Goal: Information Seeking & Learning: Learn about a topic

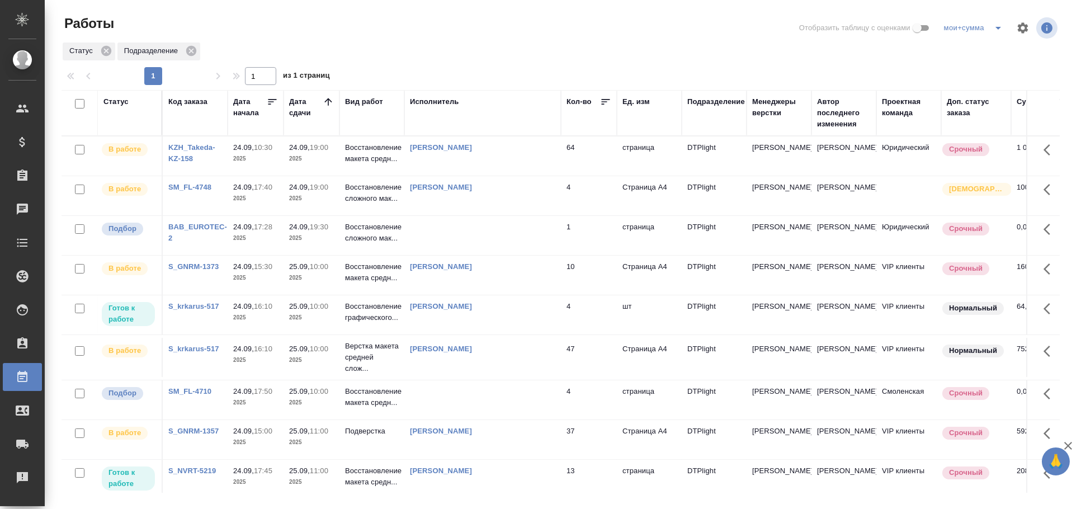
click at [459, 240] on td at bounding box center [482, 235] width 157 height 39
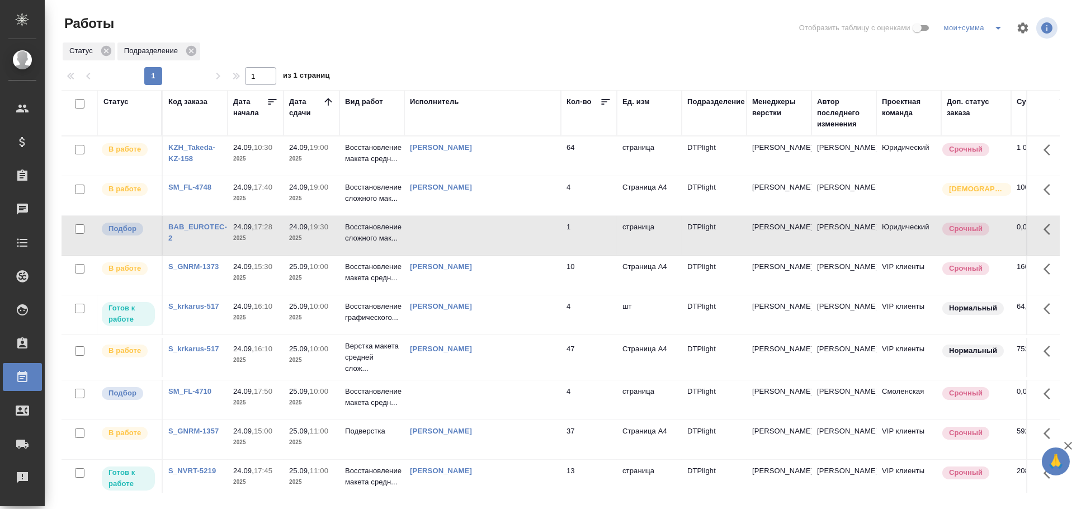
click at [459, 240] on td at bounding box center [482, 235] width 157 height 39
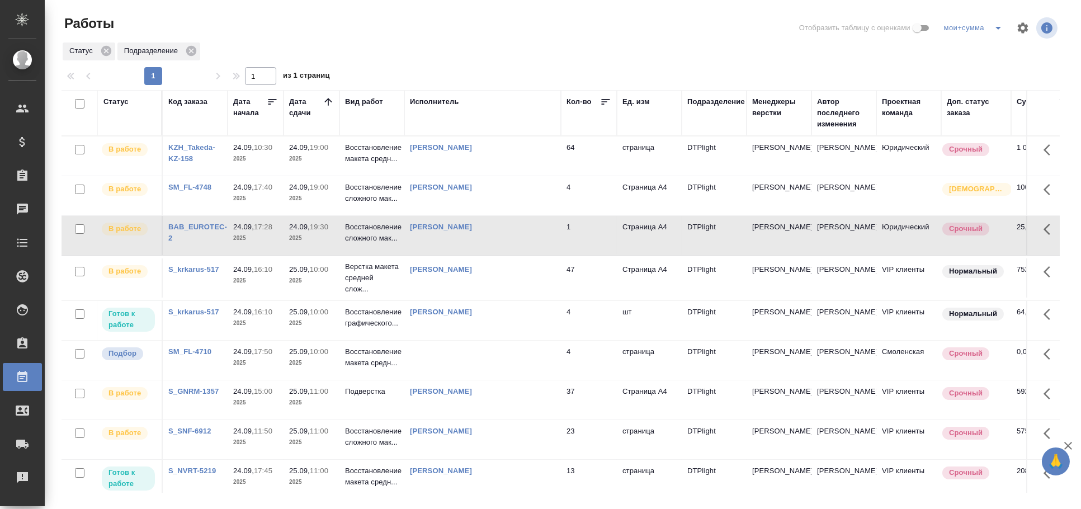
click at [510, 351] on td at bounding box center [482, 360] width 157 height 39
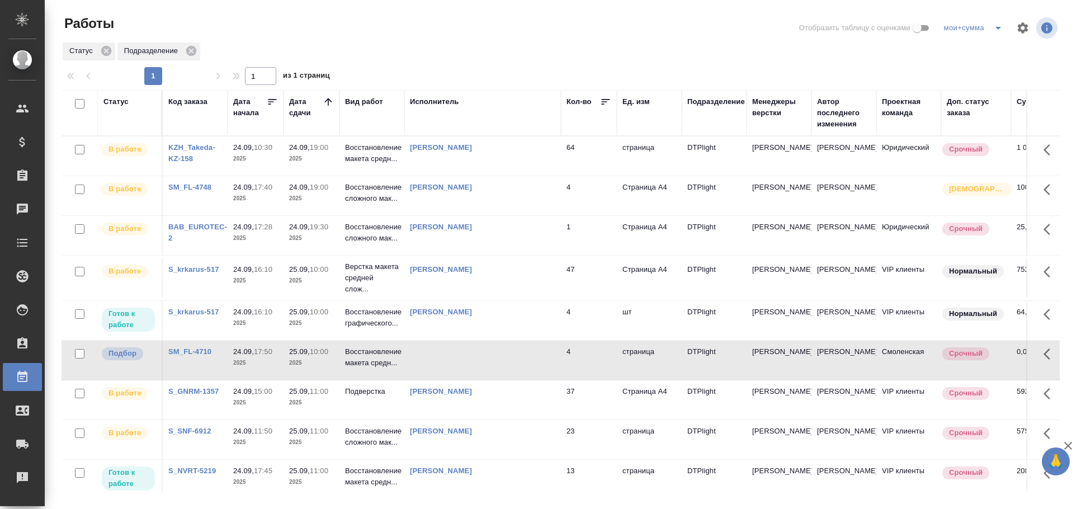
click at [501, 368] on td at bounding box center [482, 360] width 157 height 39
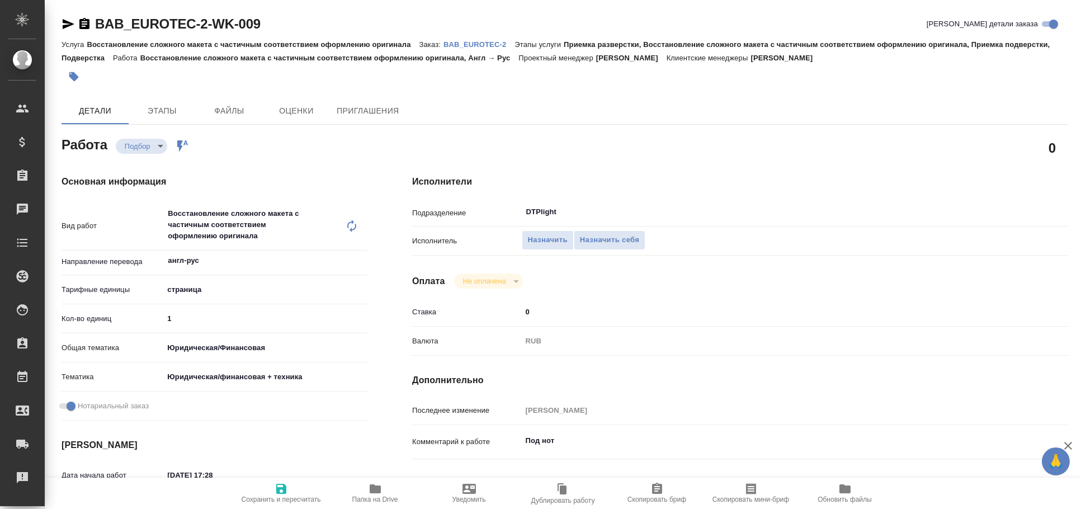
type textarea "x"
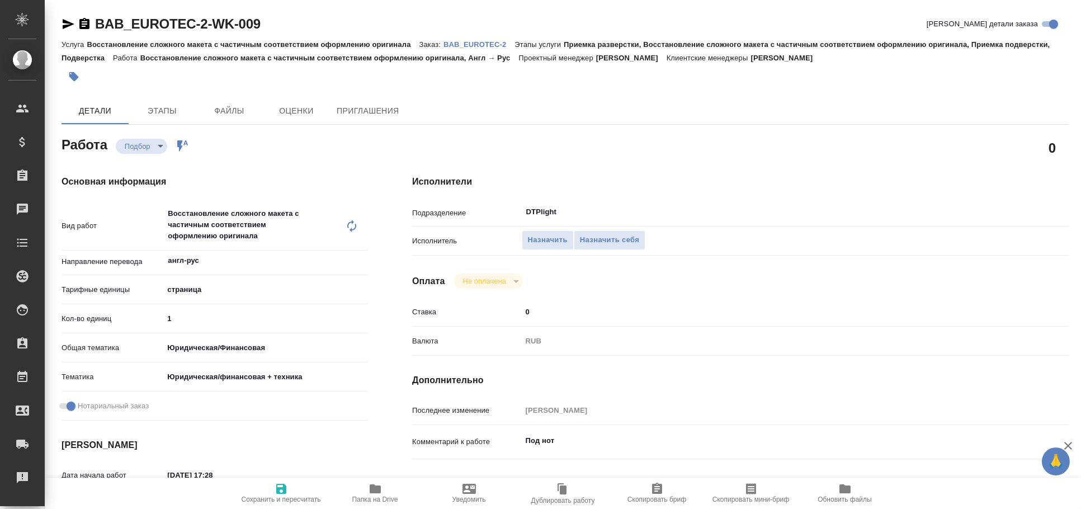
type textarea "x"
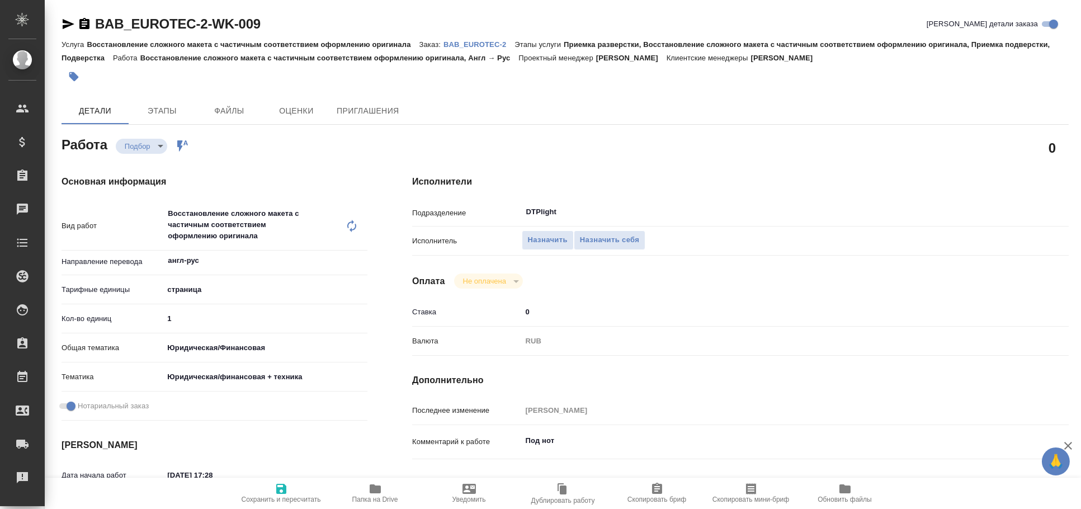
type textarea "x"
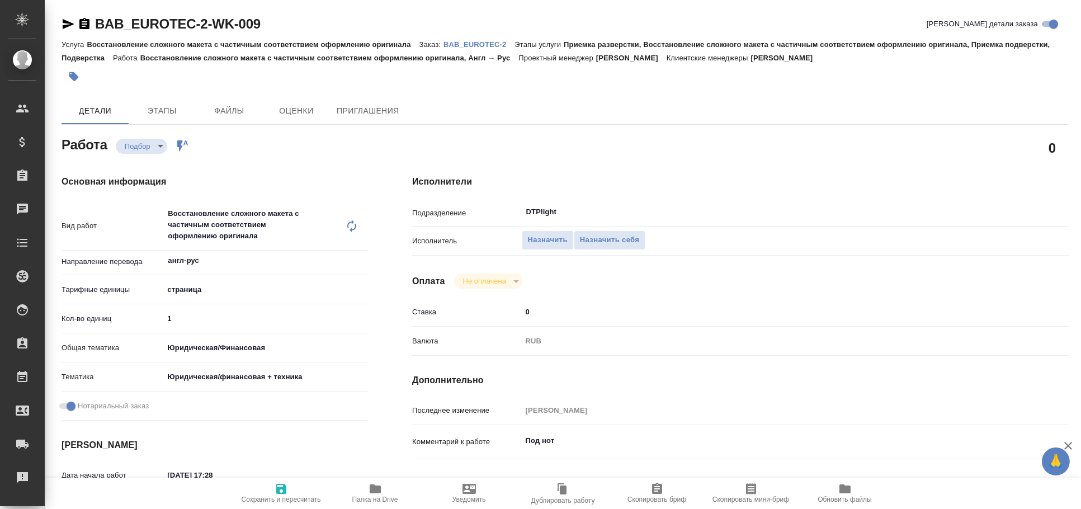
type textarea "x"
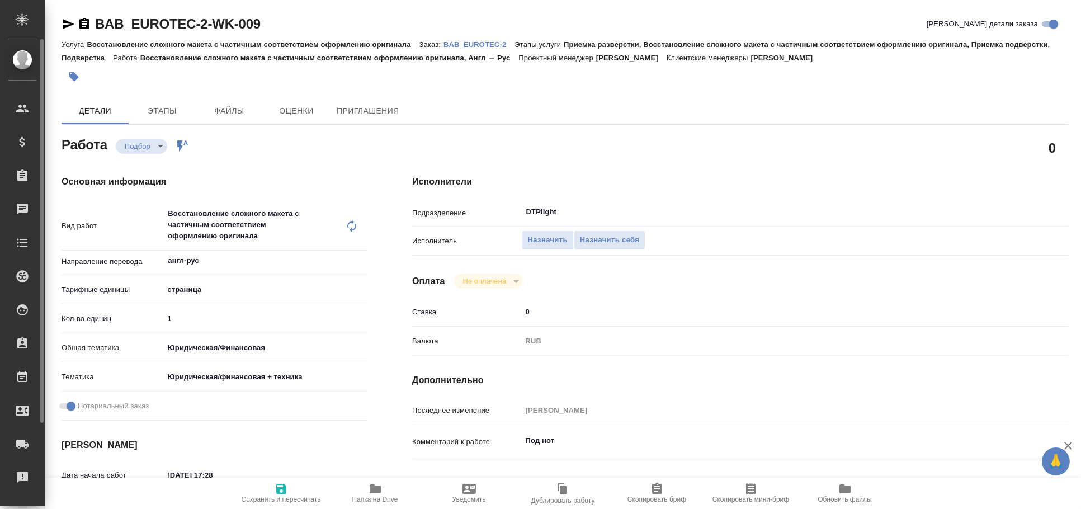
type textarea "x"
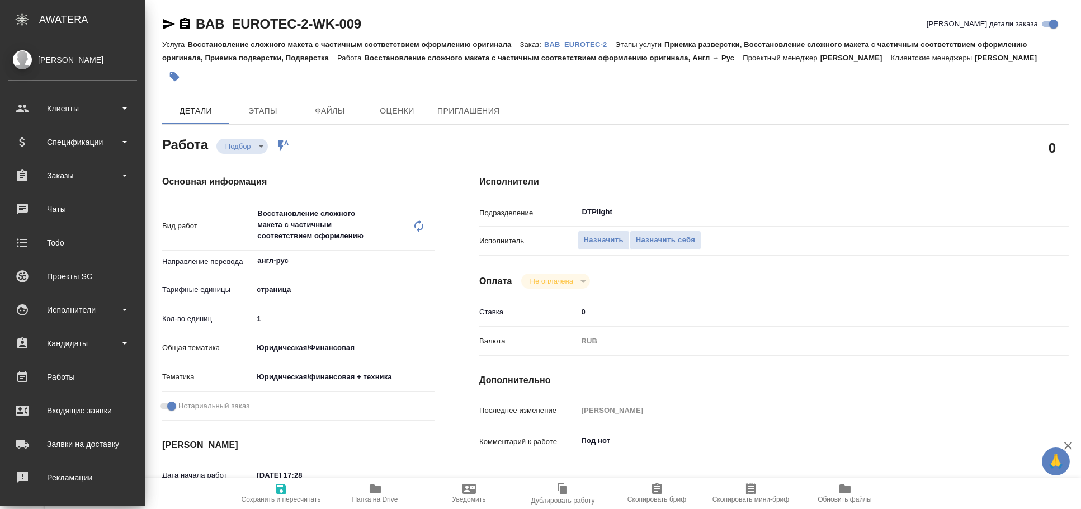
type textarea "x"
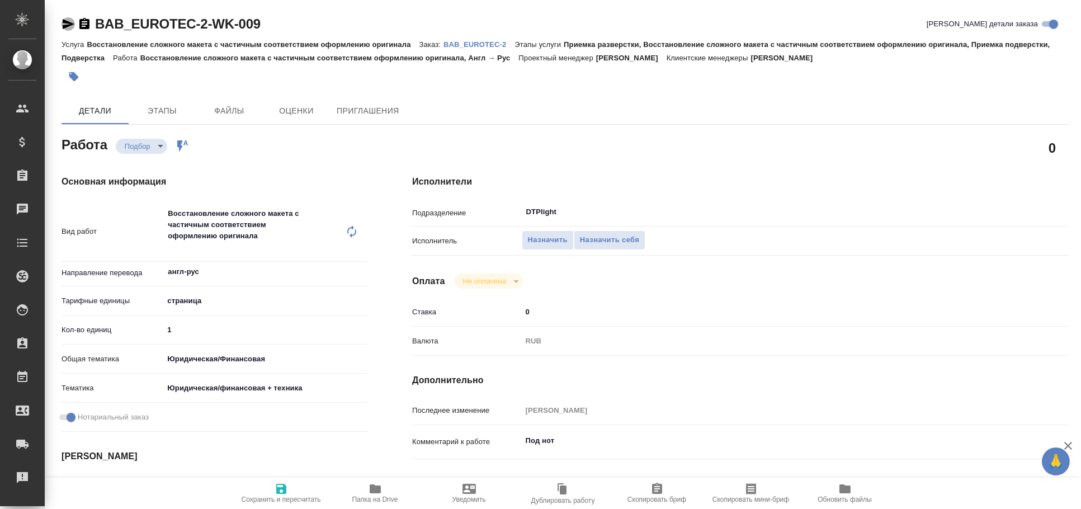
click at [62, 28] on icon "button" at bounding box center [68, 23] width 13 height 13
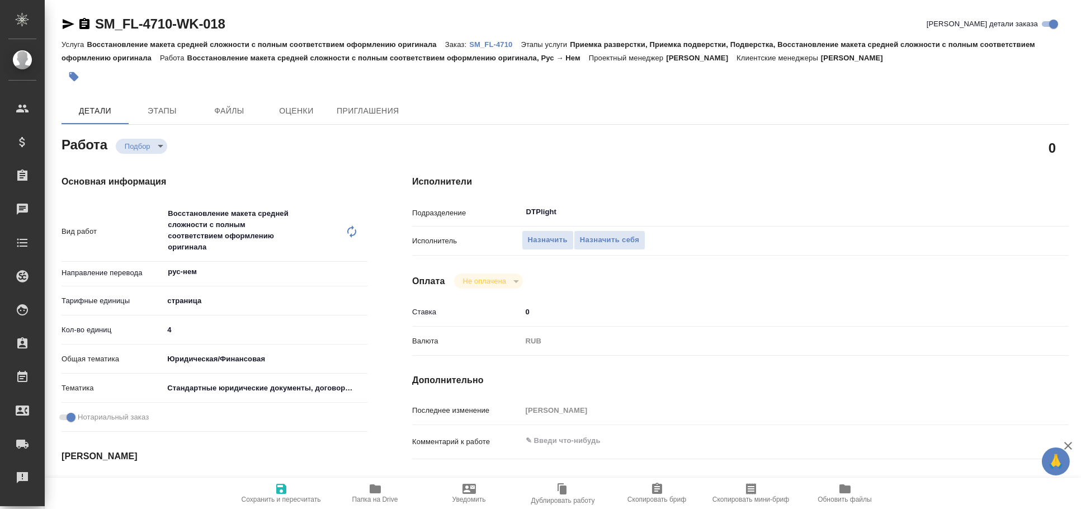
type textarea "x"
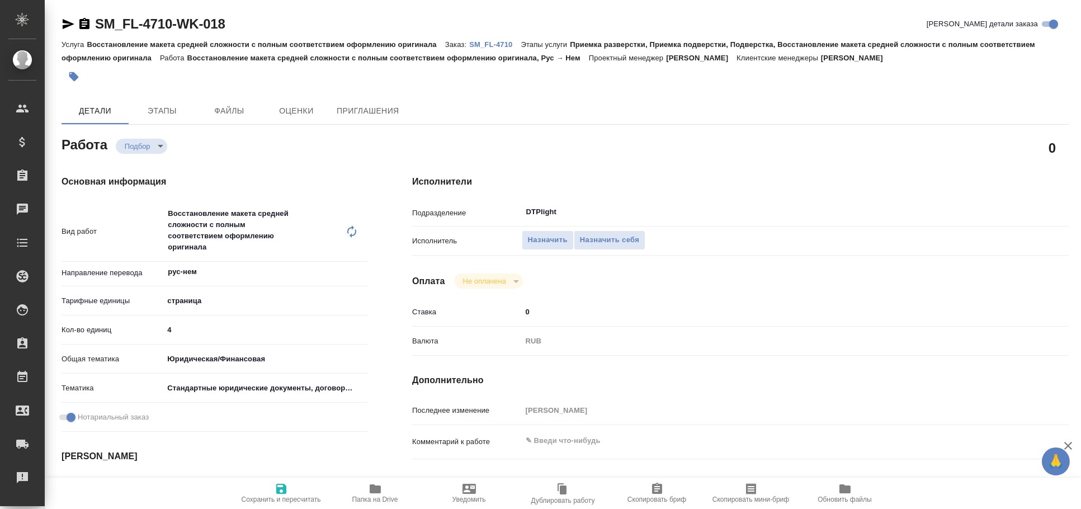
type textarea "x"
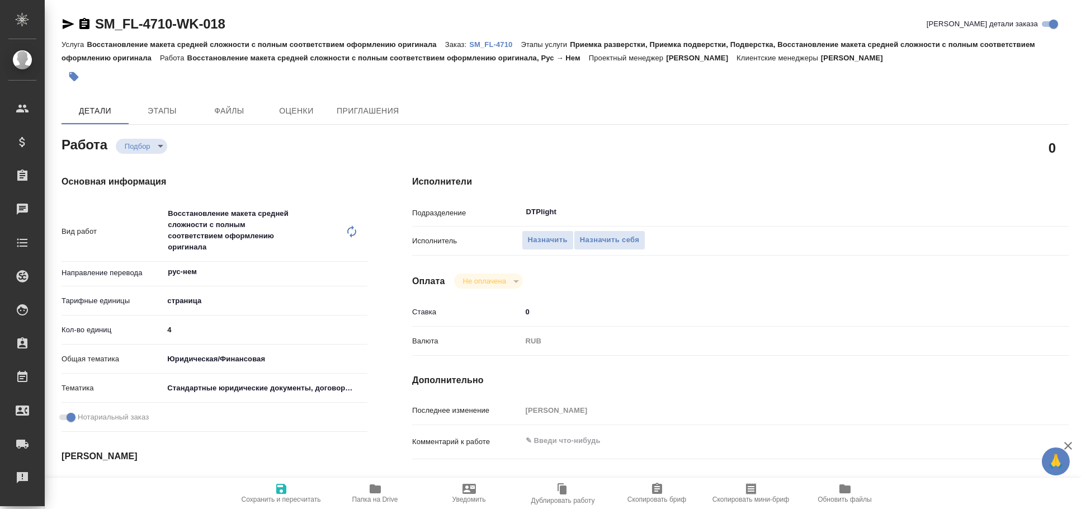
type textarea "x"
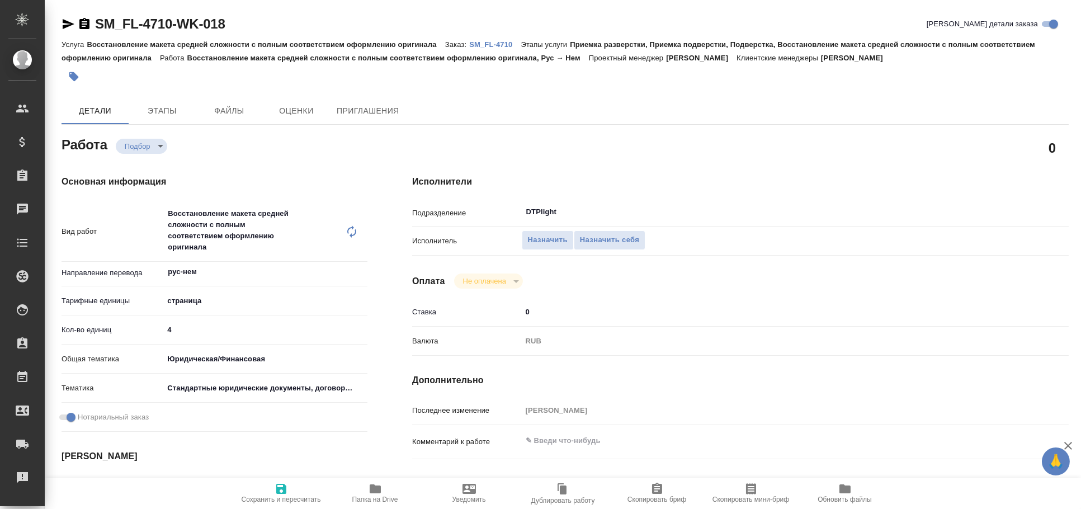
type textarea "x"
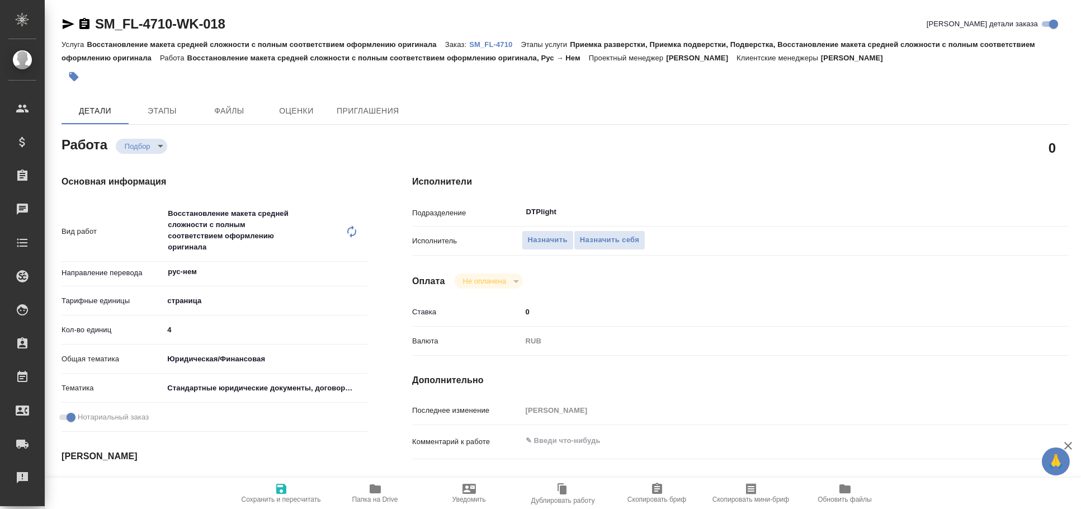
click at [67, 21] on icon "button" at bounding box center [69, 24] width 12 height 10
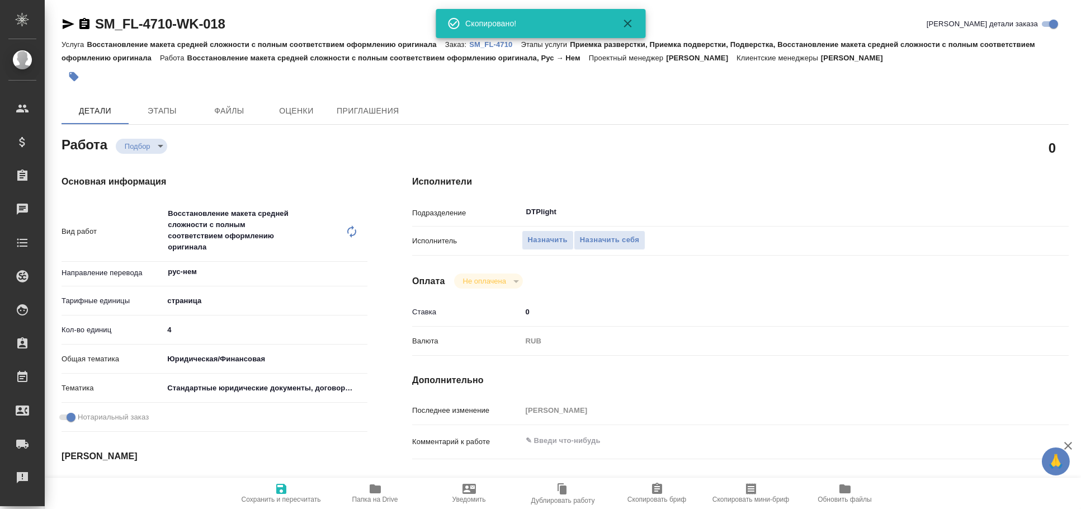
type textarea "x"
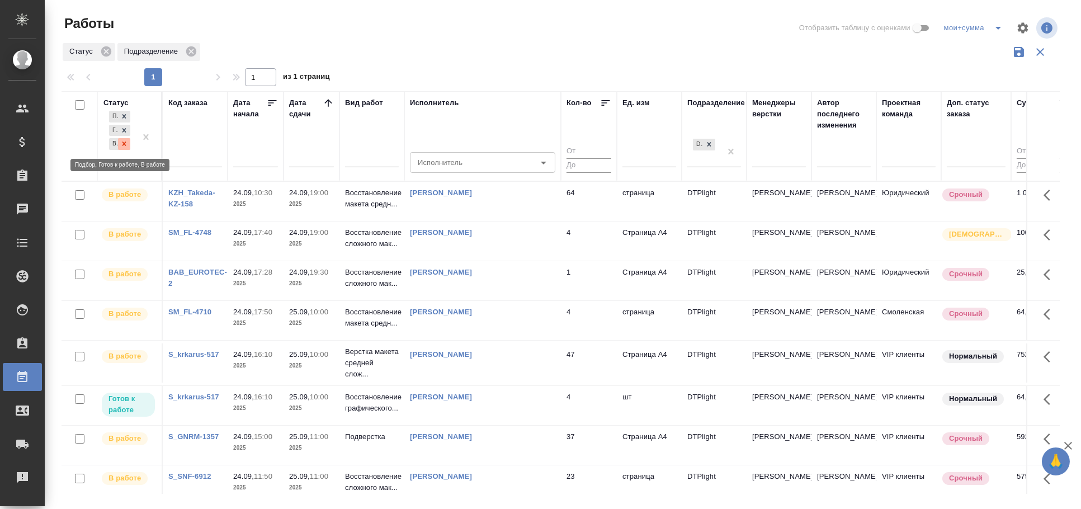
click at [126, 147] on icon at bounding box center [124, 144] width 8 height 8
